Goal: Check status: Check status

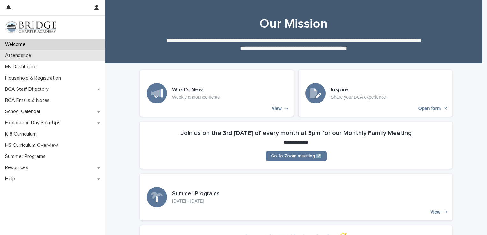
click at [15, 57] on p "Attendance" at bounding box center [20, 56] width 34 height 6
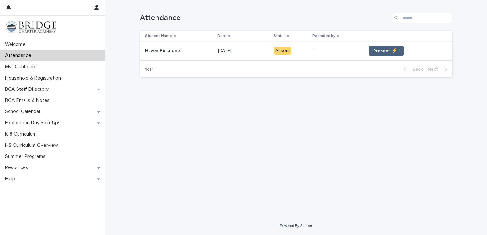
click at [380, 49] on span "Present ⚡ *" at bounding box center [386, 51] width 26 height 6
